Goal: Information Seeking & Learning: Learn about a topic

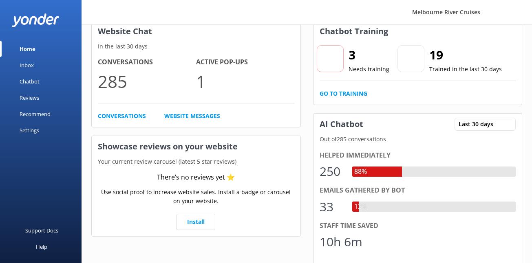
scroll to position [54, 0]
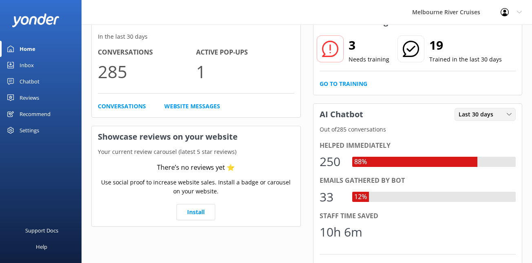
click at [474, 113] on span "Last 30 days" at bounding box center [479, 114] width 40 height 9
click at [464, 97] on div "Chatbot Training 3 Needs training 19 Trained in the last 30 days Go to Training…" at bounding box center [417, 194] width 209 height 366
click at [473, 117] on span "Last 30 days" at bounding box center [479, 114] width 40 height 9
click at [432, 99] on div "Chatbot Training 3 Needs training 19 Trained in the last 30 days Go to Training…" at bounding box center [417, 194] width 209 height 366
click at [16, 130] on div "Settings" at bounding box center [41, 130] width 82 height 16
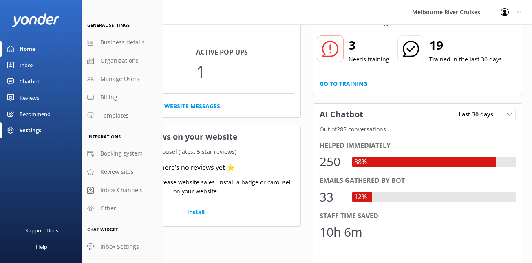
scroll to position [6, 0]
click at [306, 143] on div "Website Chat In the last 30 days Conversations 285 Active Pop-ups 1 Conversatio…" at bounding box center [306, 194] width 431 height 366
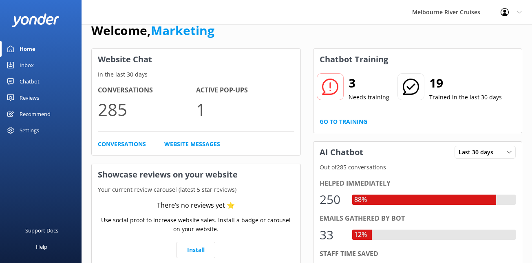
scroll to position [0, 0]
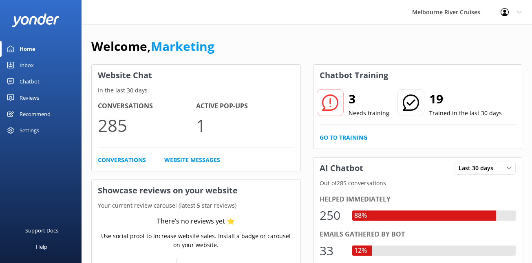
click at [40, 84] on link "Chatbot" at bounding box center [41, 81] width 82 height 16
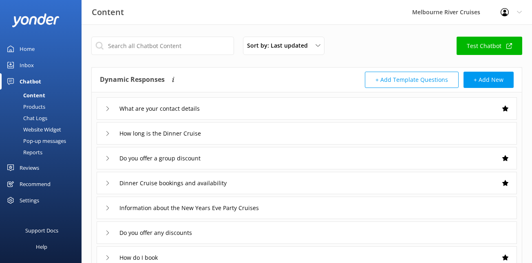
click at [480, 51] on link "Test Chatbot" at bounding box center [489, 46] width 66 height 18
click at [23, 50] on div "Home" at bounding box center [27, 49] width 15 height 16
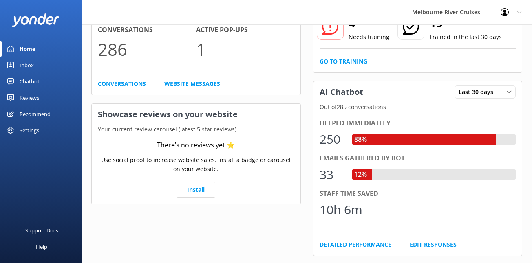
scroll to position [77, 0]
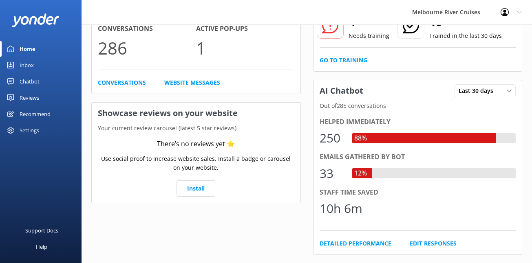
click at [367, 241] on link "Detailed Performance" at bounding box center [356, 243] width 72 height 9
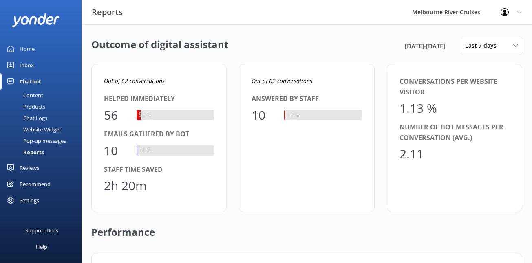
scroll to position [82, 406]
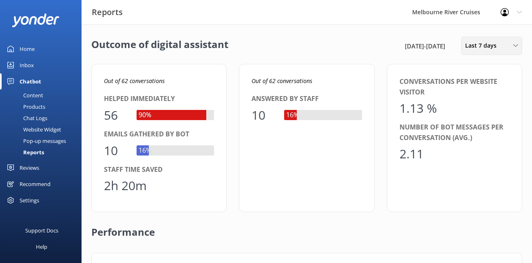
click at [490, 54] on div "Last 7 days Last 7 days Last 30 days Last month Last 90 days Last 180 days Cust…" at bounding box center [491, 46] width 61 height 18
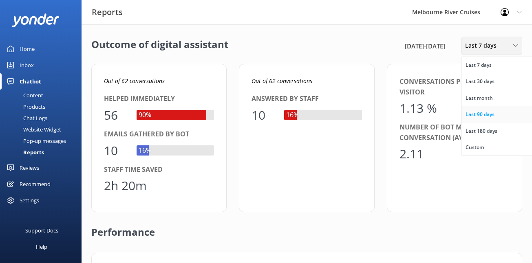
click at [486, 117] on div "Last 90 days" at bounding box center [479, 114] width 29 height 8
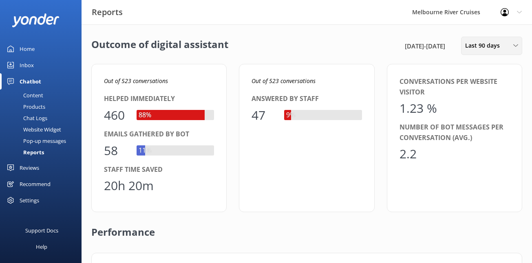
click at [517, 50] on div "Last 90 days" at bounding box center [491, 45] width 57 height 9
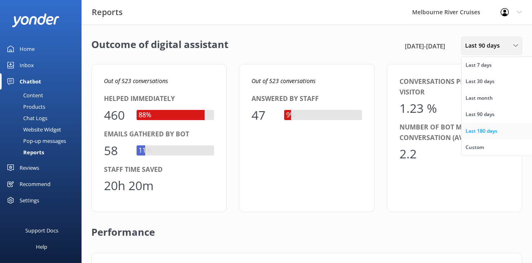
click at [496, 130] on div "Last 180 days" at bounding box center [481, 131] width 32 height 8
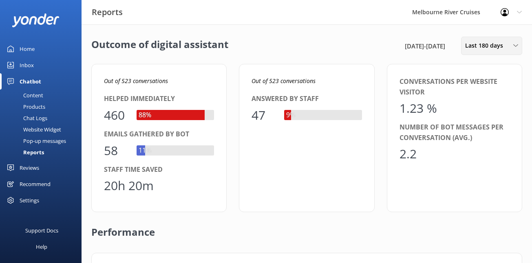
click at [493, 47] on span "Last 180 days" at bounding box center [486, 45] width 43 height 9
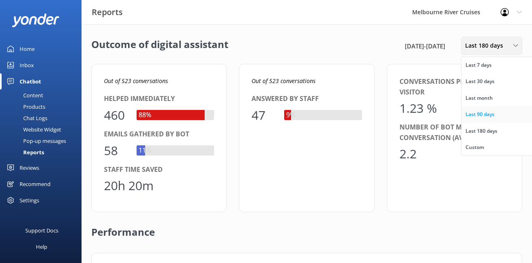
click at [476, 109] on link "Last 90 days" at bounding box center [497, 114] width 73 height 16
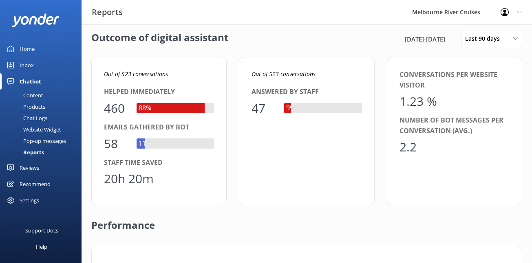
scroll to position [0, 0]
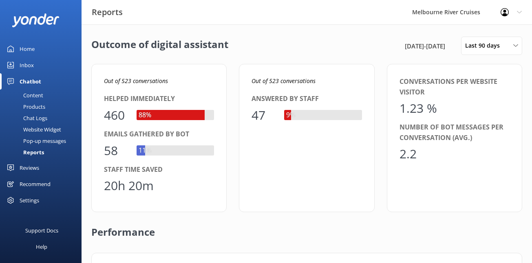
click at [24, 47] on div "Home" at bounding box center [27, 49] width 15 height 16
